Goal: Entertainment & Leisure: Consume media (video, audio)

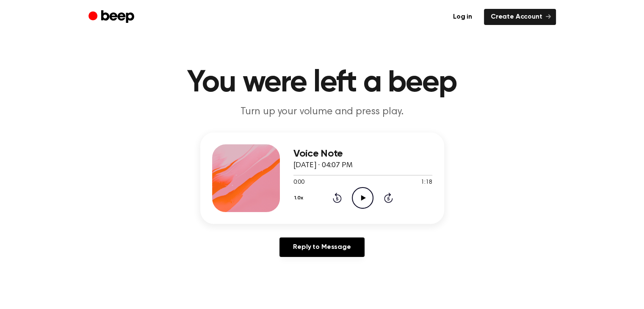
click at [357, 192] on icon "Play Audio" at bounding box center [363, 198] width 22 height 22
click at [361, 202] on icon "Play Audio" at bounding box center [363, 198] width 22 height 22
click at [366, 194] on icon "Play Audio" at bounding box center [363, 198] width 22 height 22
